Goal: Find specific page/section: Find specific page/section

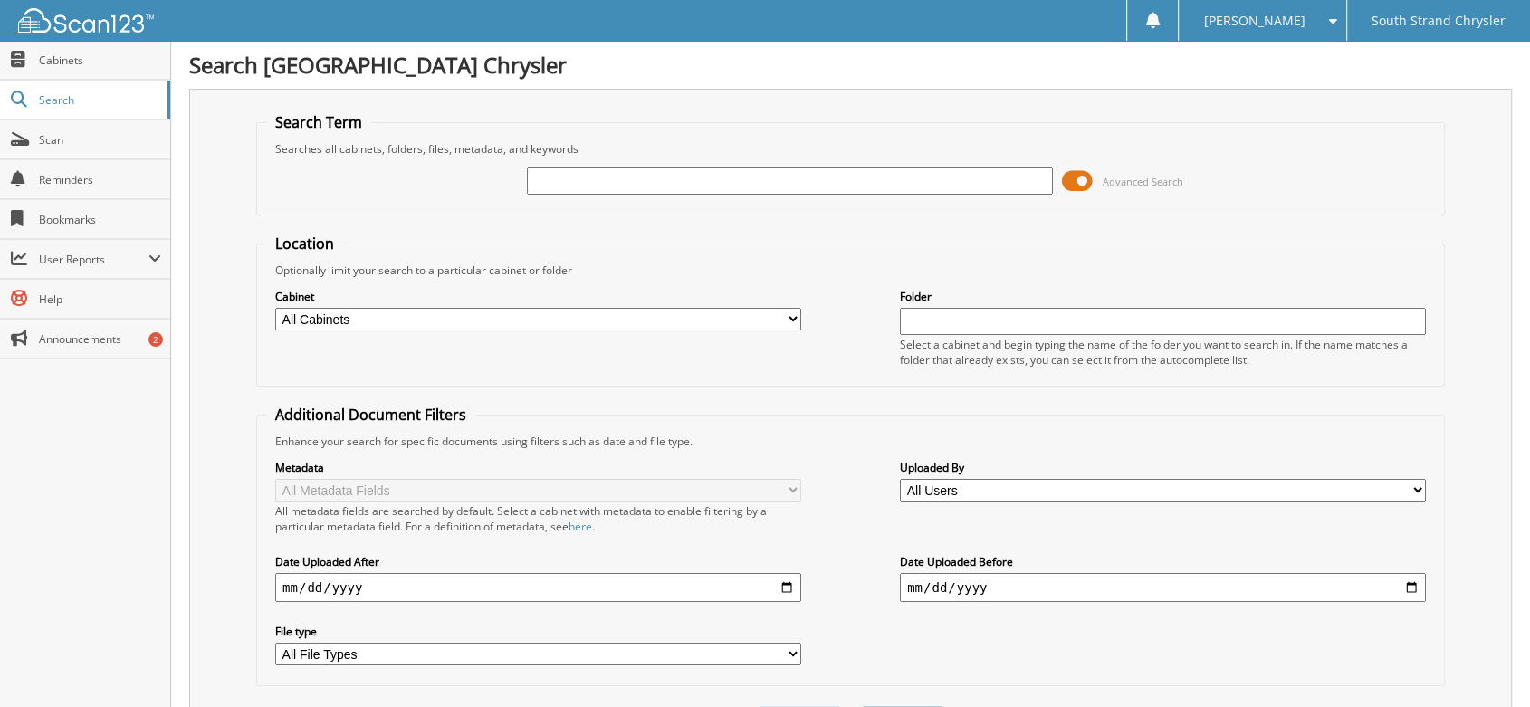
click at [706, 174] on input "text" at bounding box center [790, 180] width 526 height 27
type input "COURTESY DELIVERY"
click at [1066, 184] on span at bounding box center [1077, 180] width 31 height 27
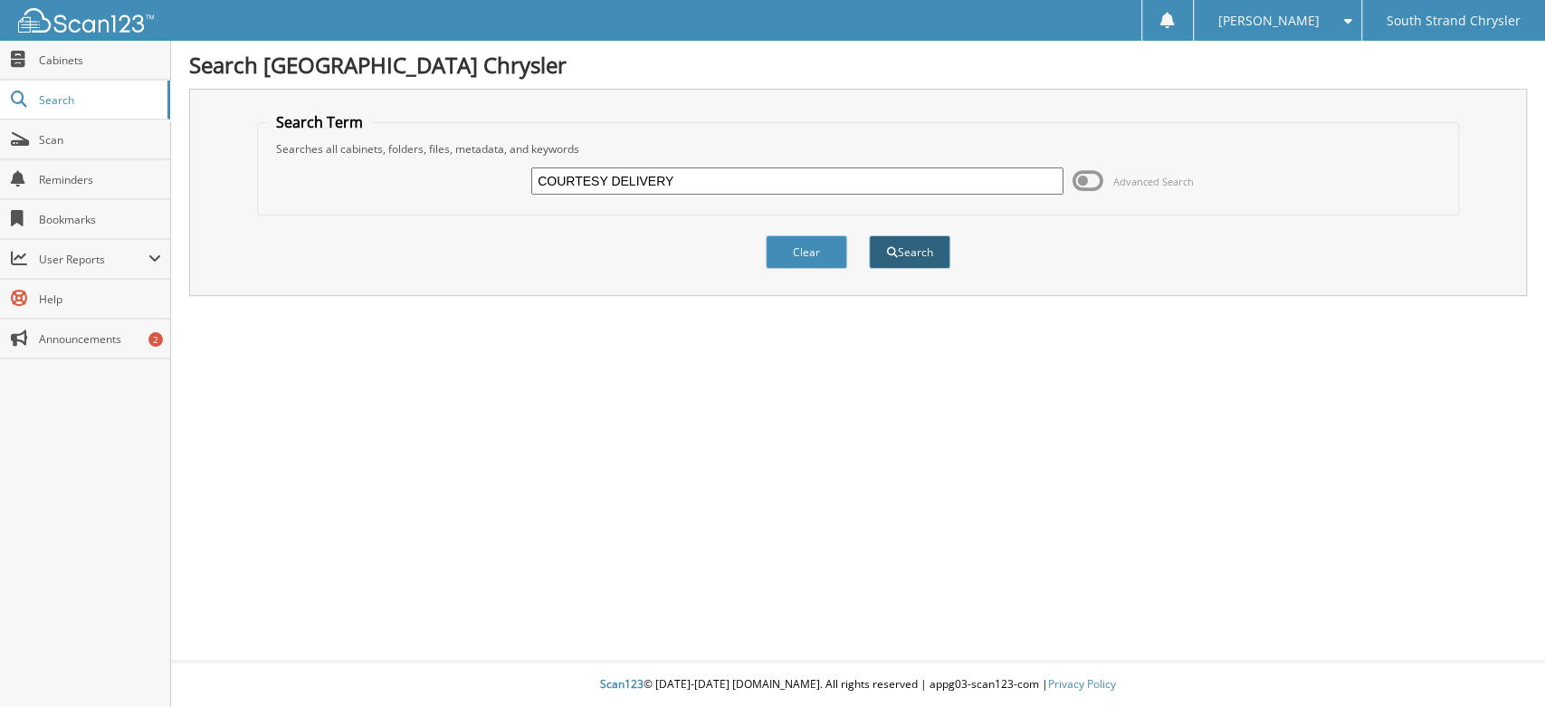
click at [903, 241] on button "Search" at bounding box center [909, 251] width 81 height 33
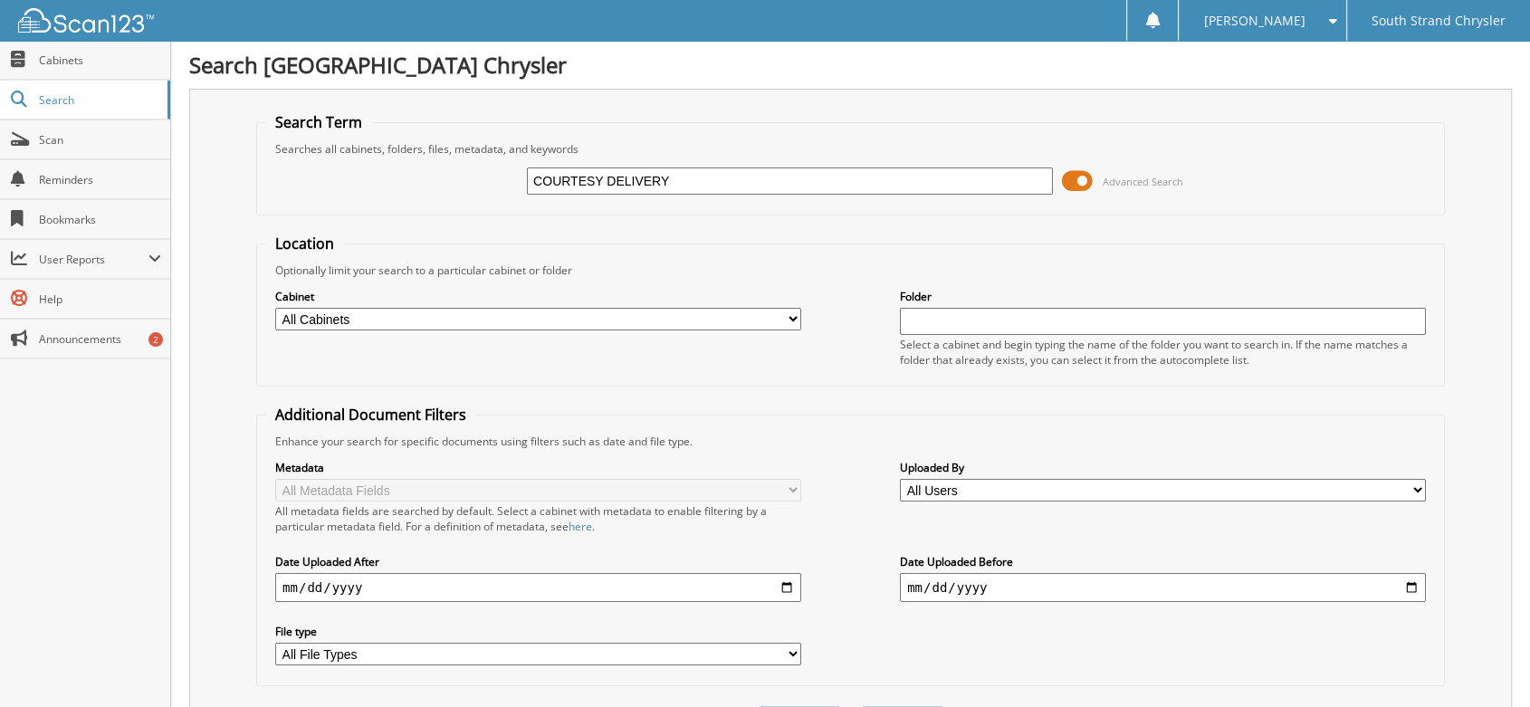
click at [1068, 180] on span at bounding box center [1077, 180] width 31 height 27
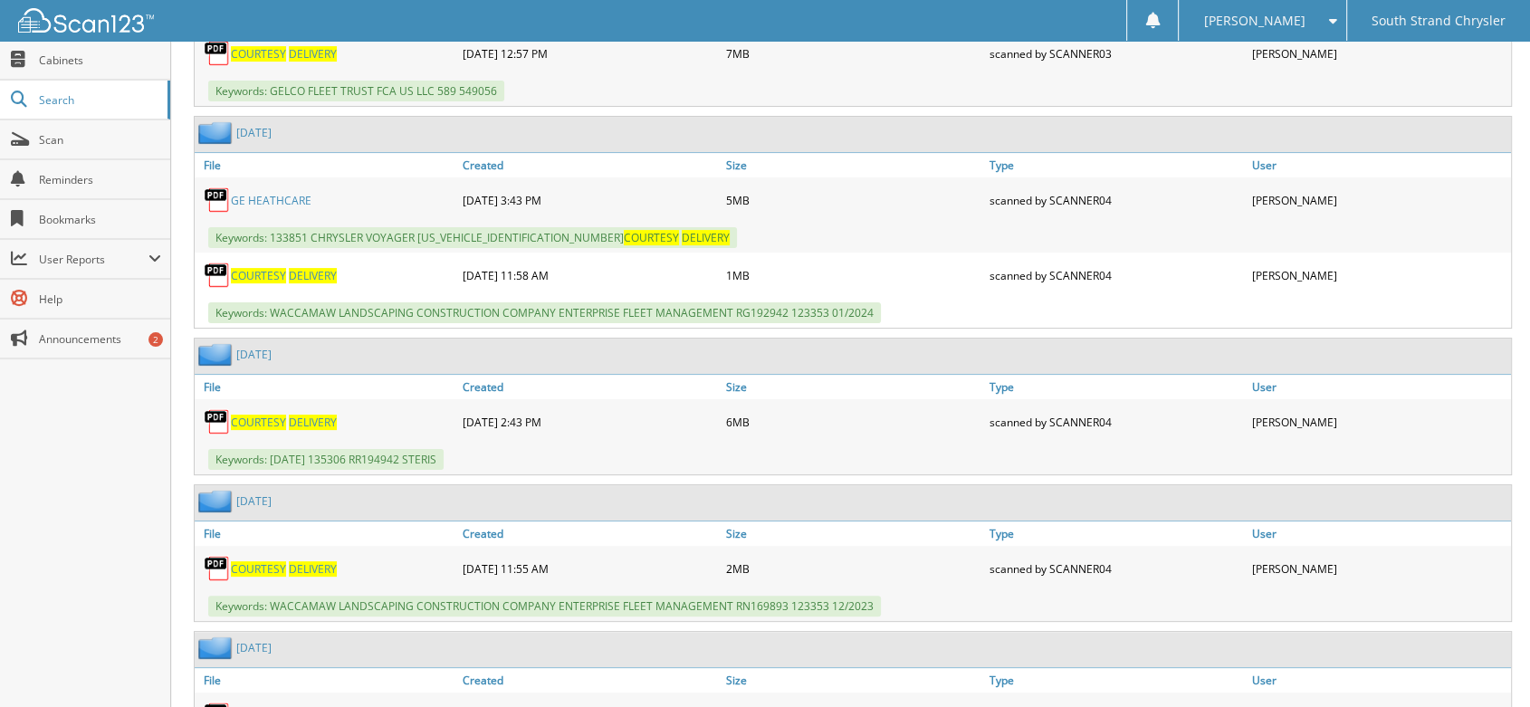
scroll to position [7856, 0]
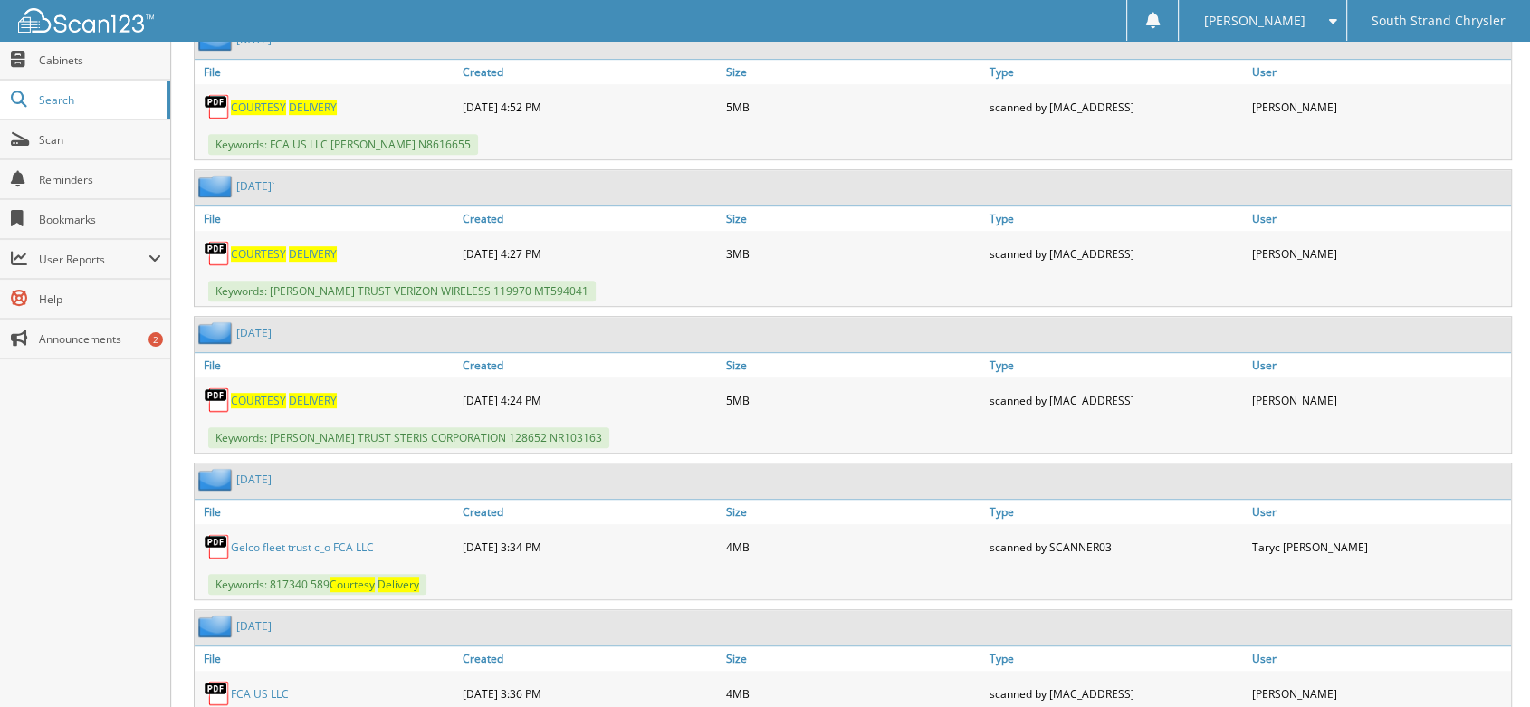
click at [246, 686] on link "FCA US LLC" at bounding box center [260, 693] width 58 height 15
click at [1337, 19] on span at bounding box center [1328, 20] width 17 height 13
click at [1282, 91] on link "Logout" at bounding box center [1261, 88] width 167 height 32
